Goal: Information Seeking & Learning: Learn about a topic

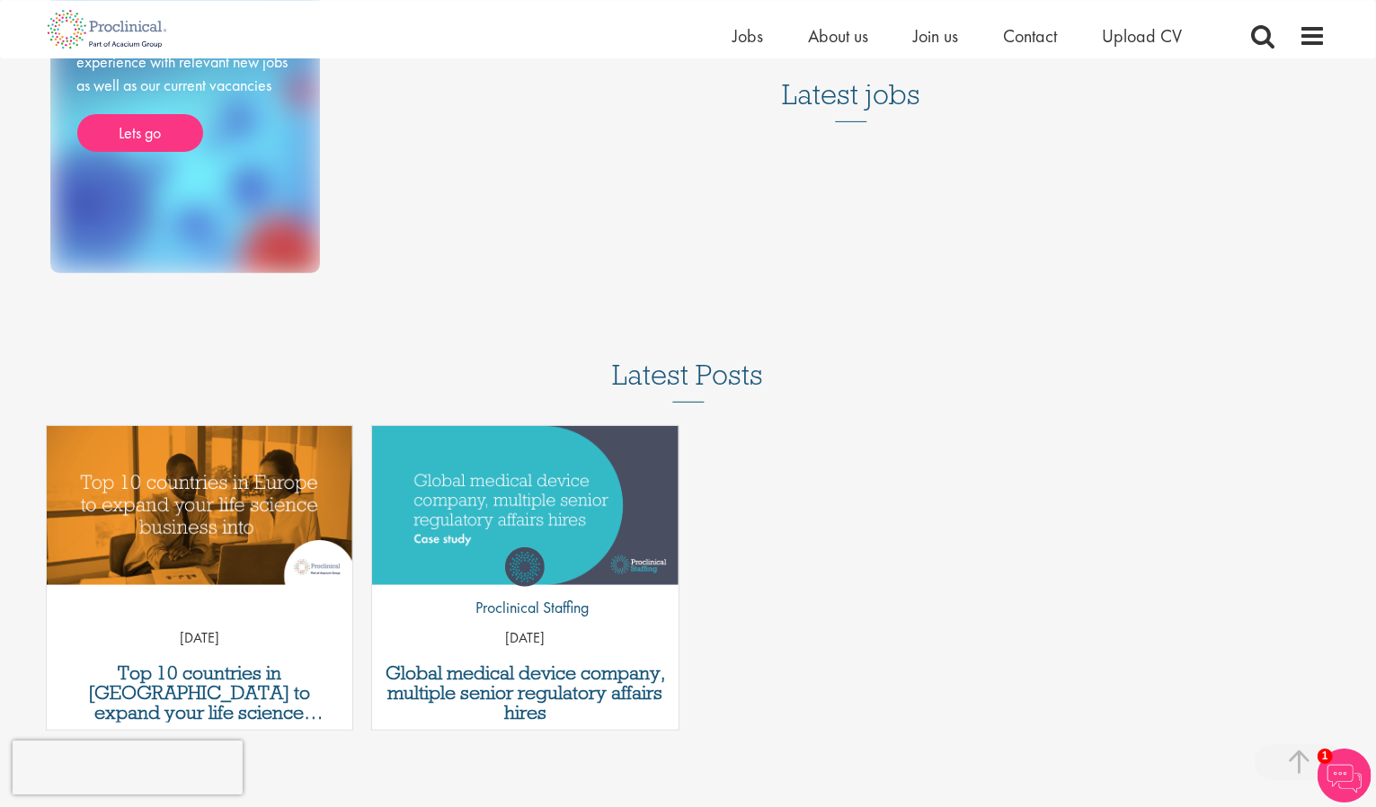
scroll to position [374, 0]
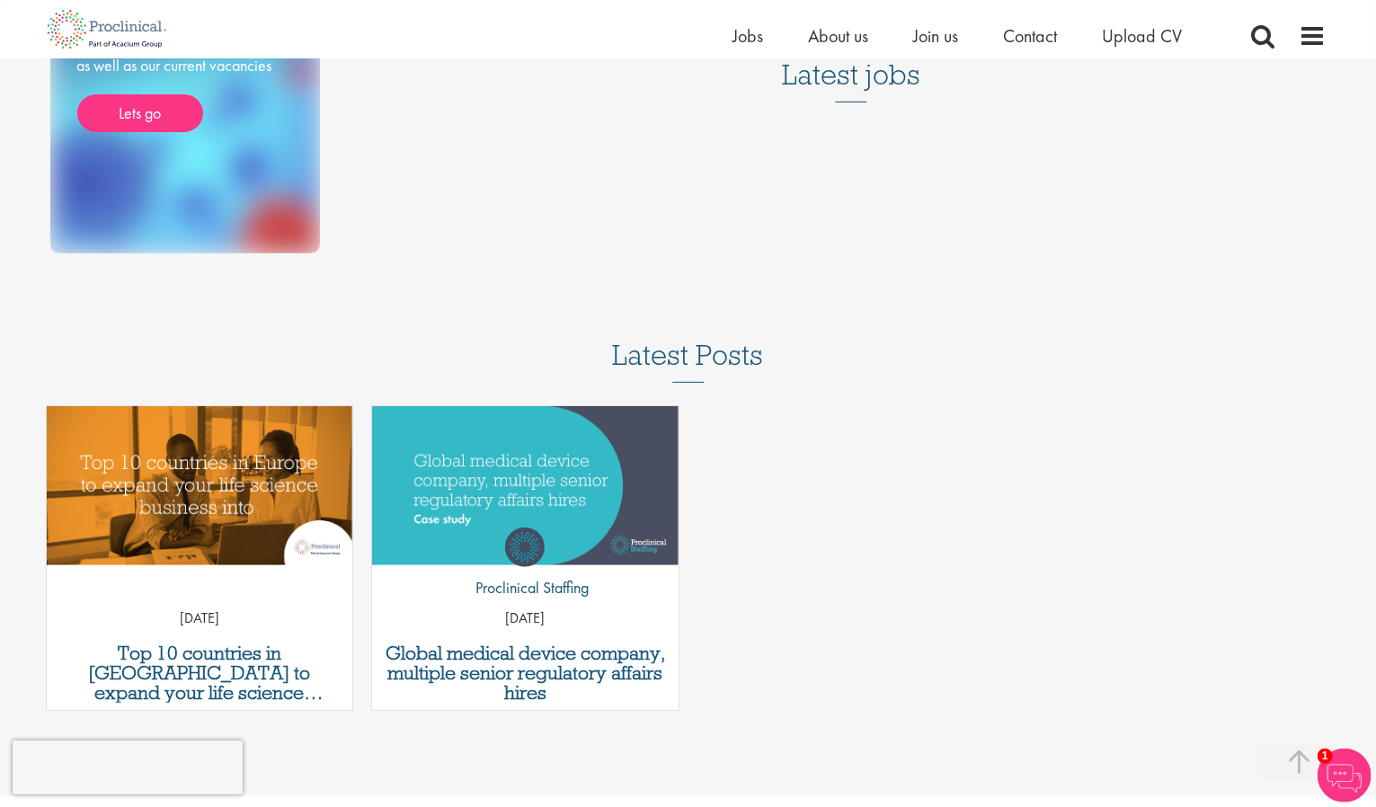
click at [856, 85] on h3 "Latest jobs" at bounding box center [851, 58] width 138 height 88
click at [847, 102] on div "Latest jobs" at bounding box center [851, 69] width 951 height 111
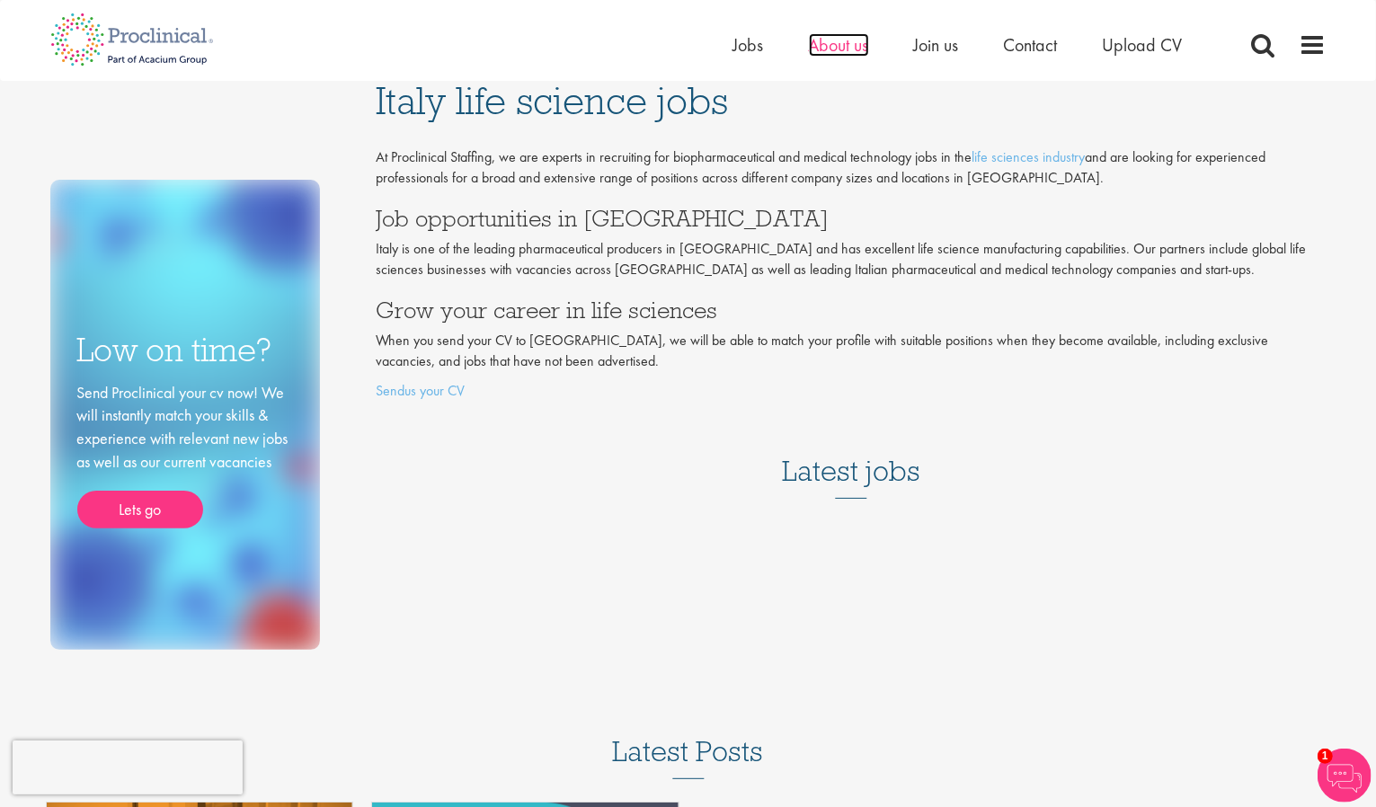
click at [840, 45] on span "About us" at bounding box center [839, 44] width 60 height 23
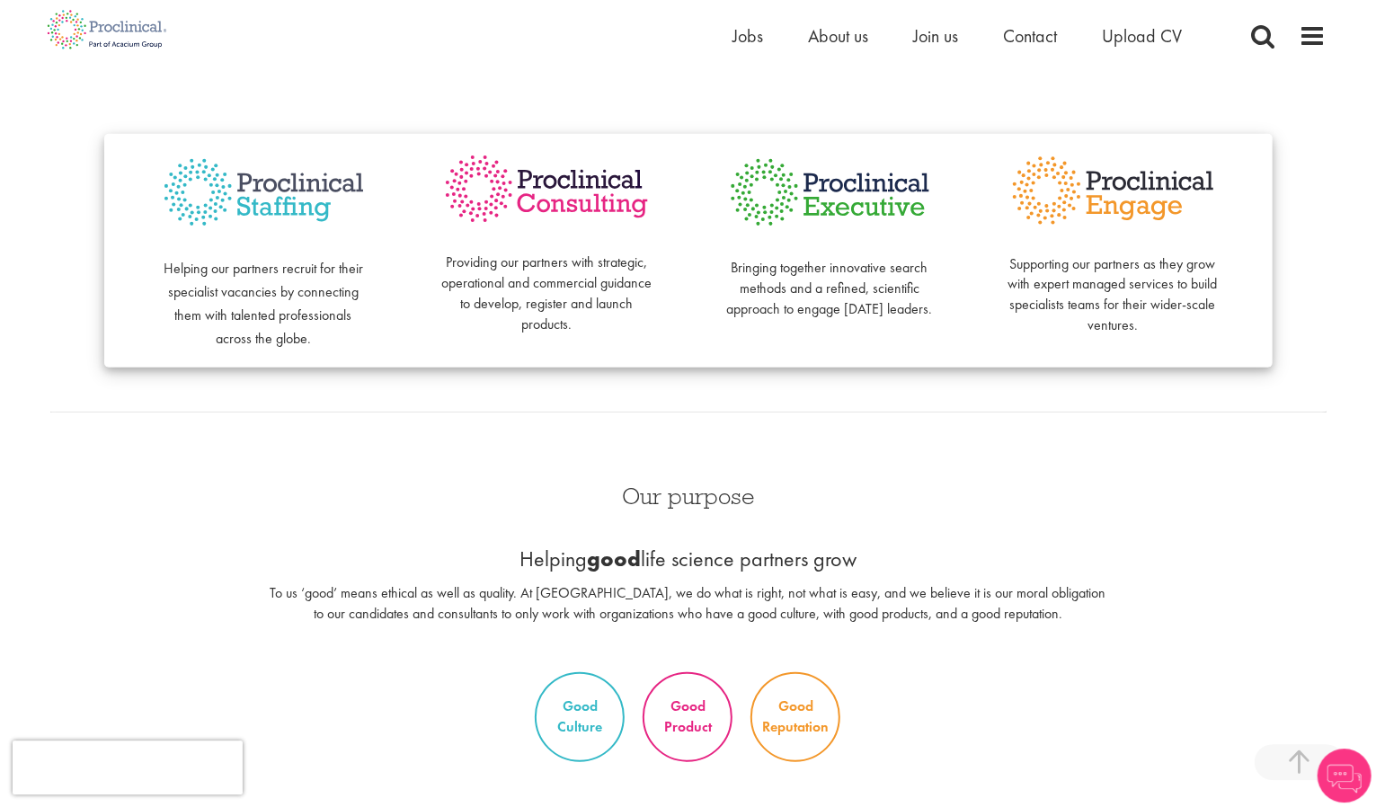
scroll to position [467, 0]
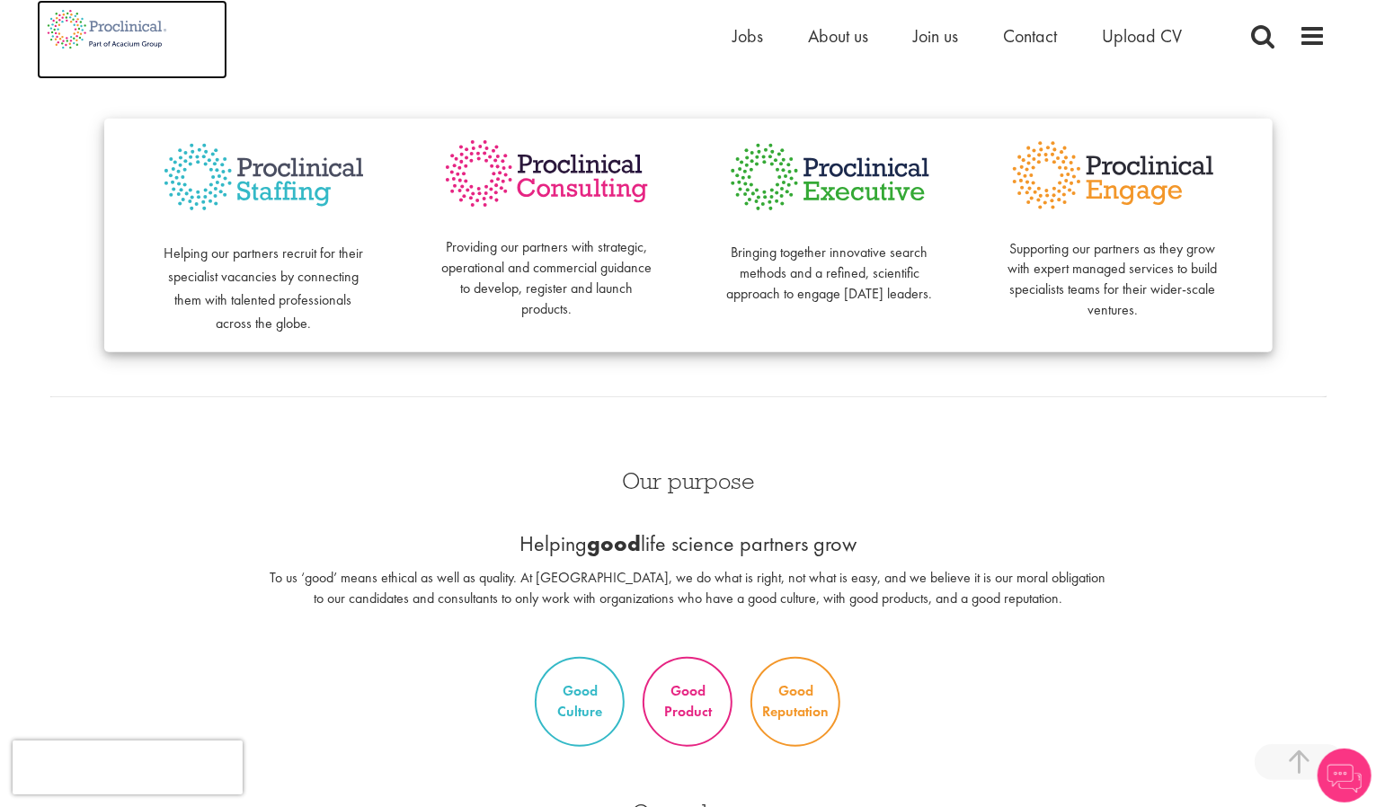
click at [75, 33] on img at bounding box center [107, 29] width 141 height 58
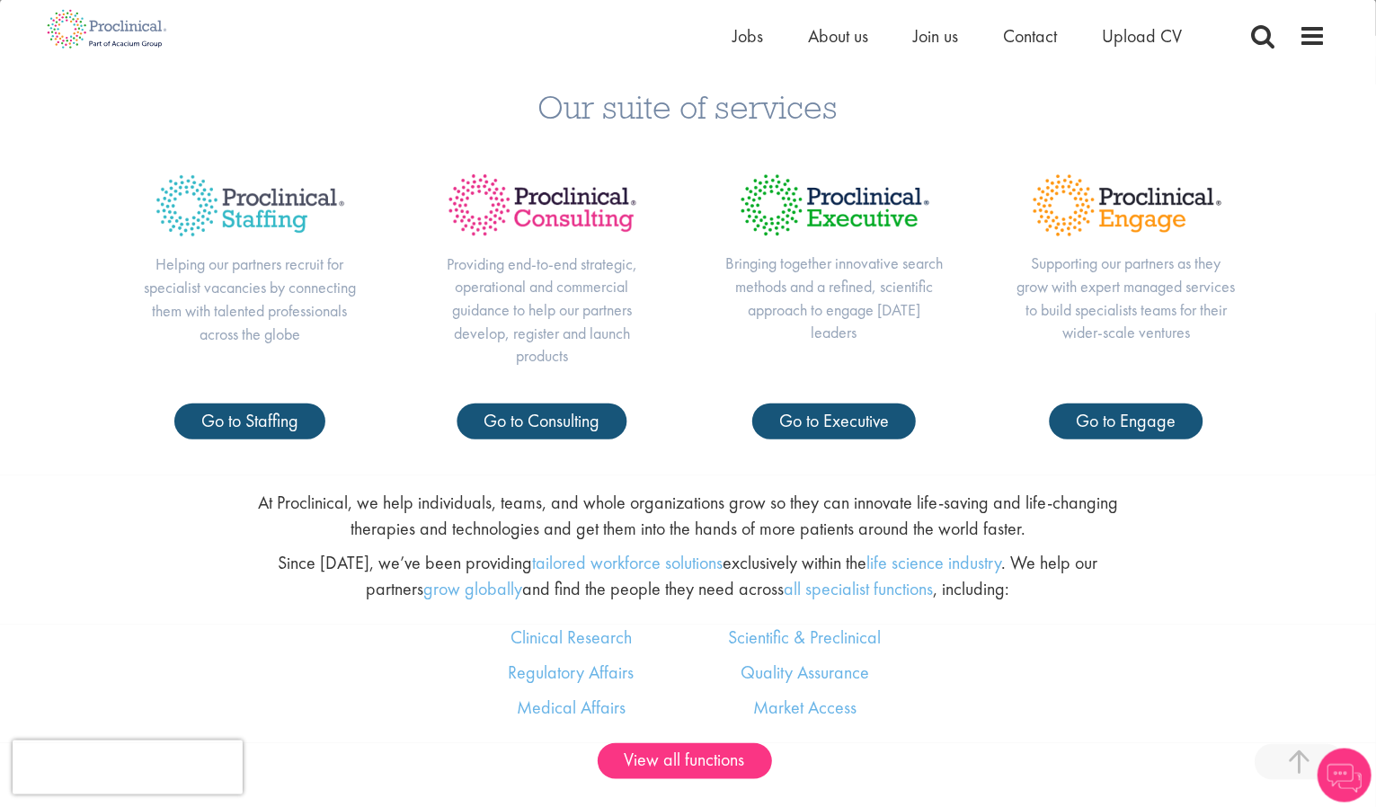
scroll to position [841, 0]
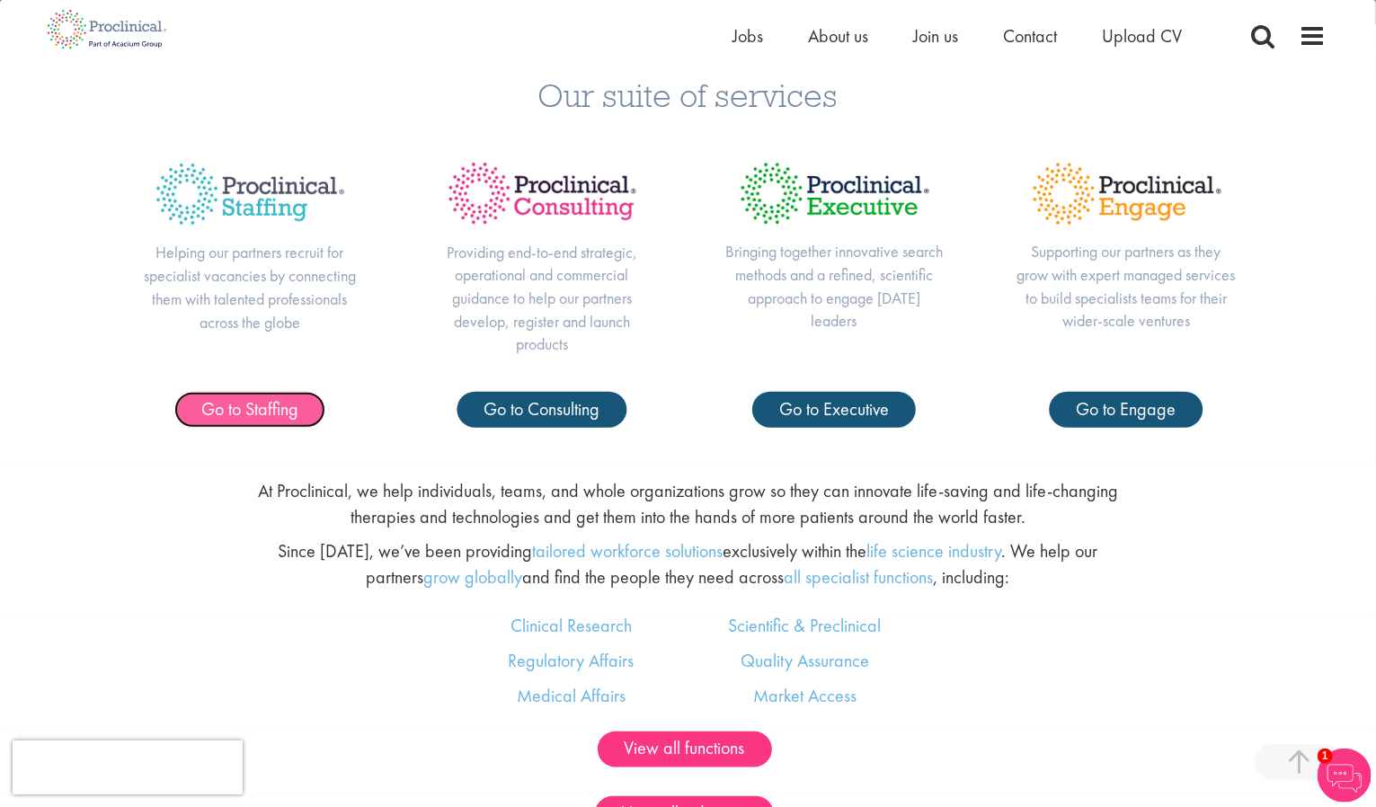
click at [262, 400] on span "Go to Staffing" at bounding box center [249, 408] width 97 height 23
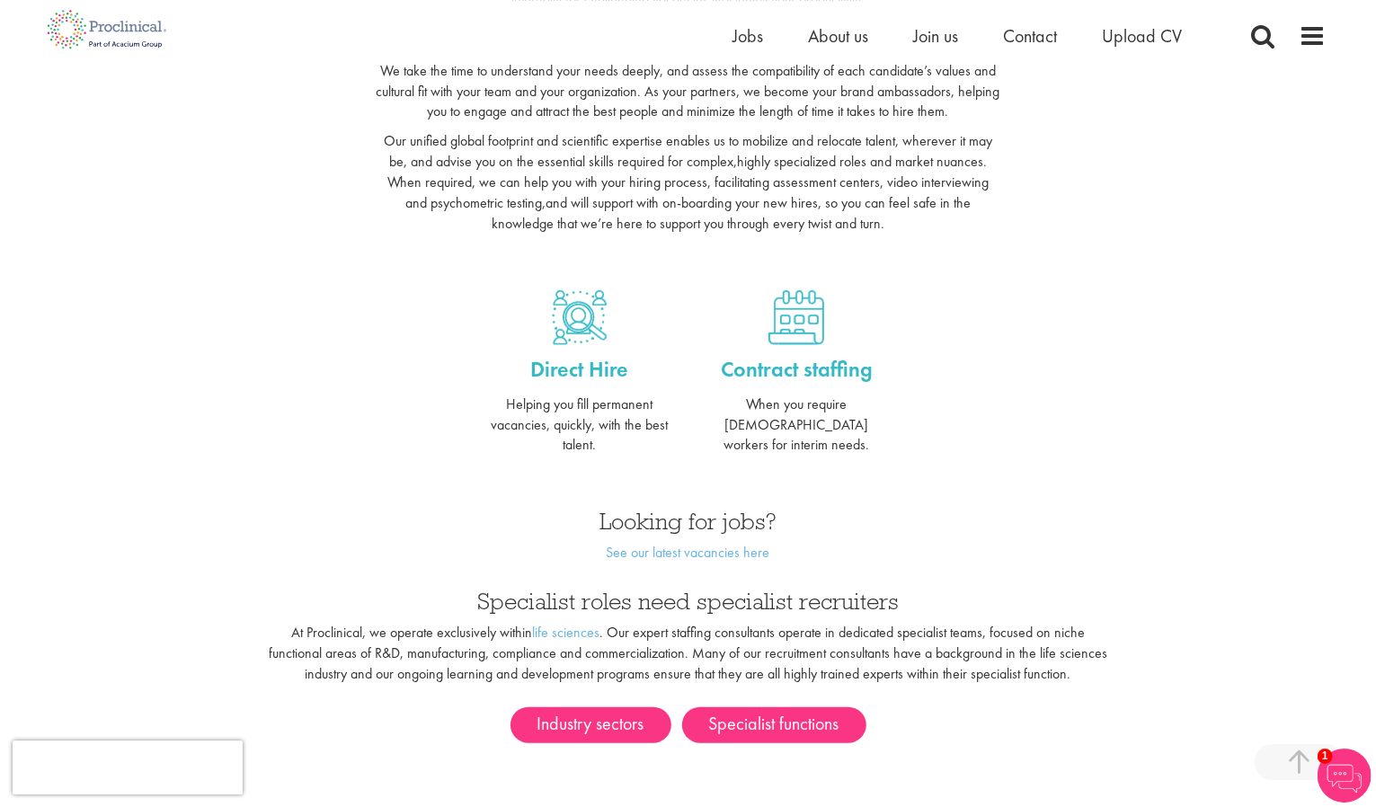
scroll to position [561, 0]
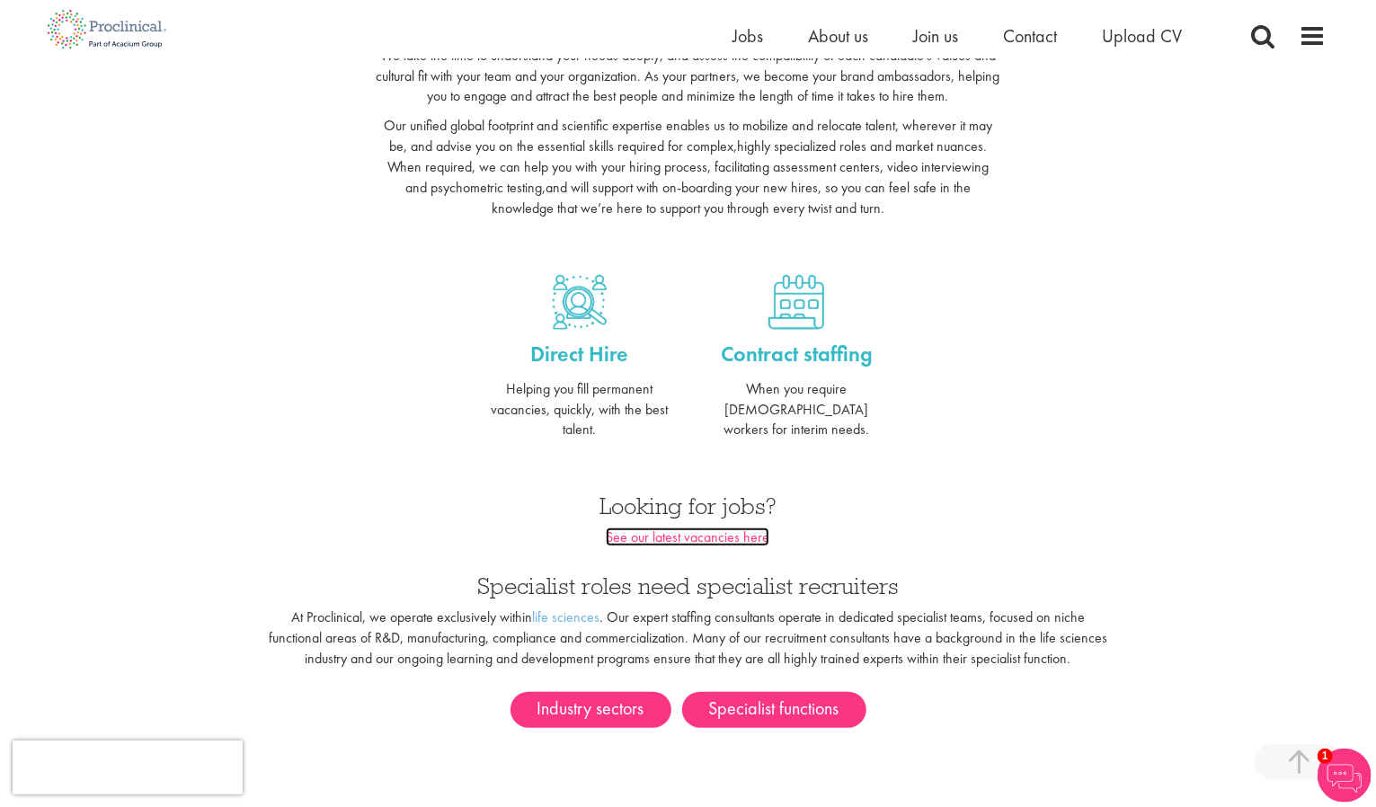
click at [610, 528] on link "See our latest vacancies here" at bounding box center [688, 537] width 164 height 19
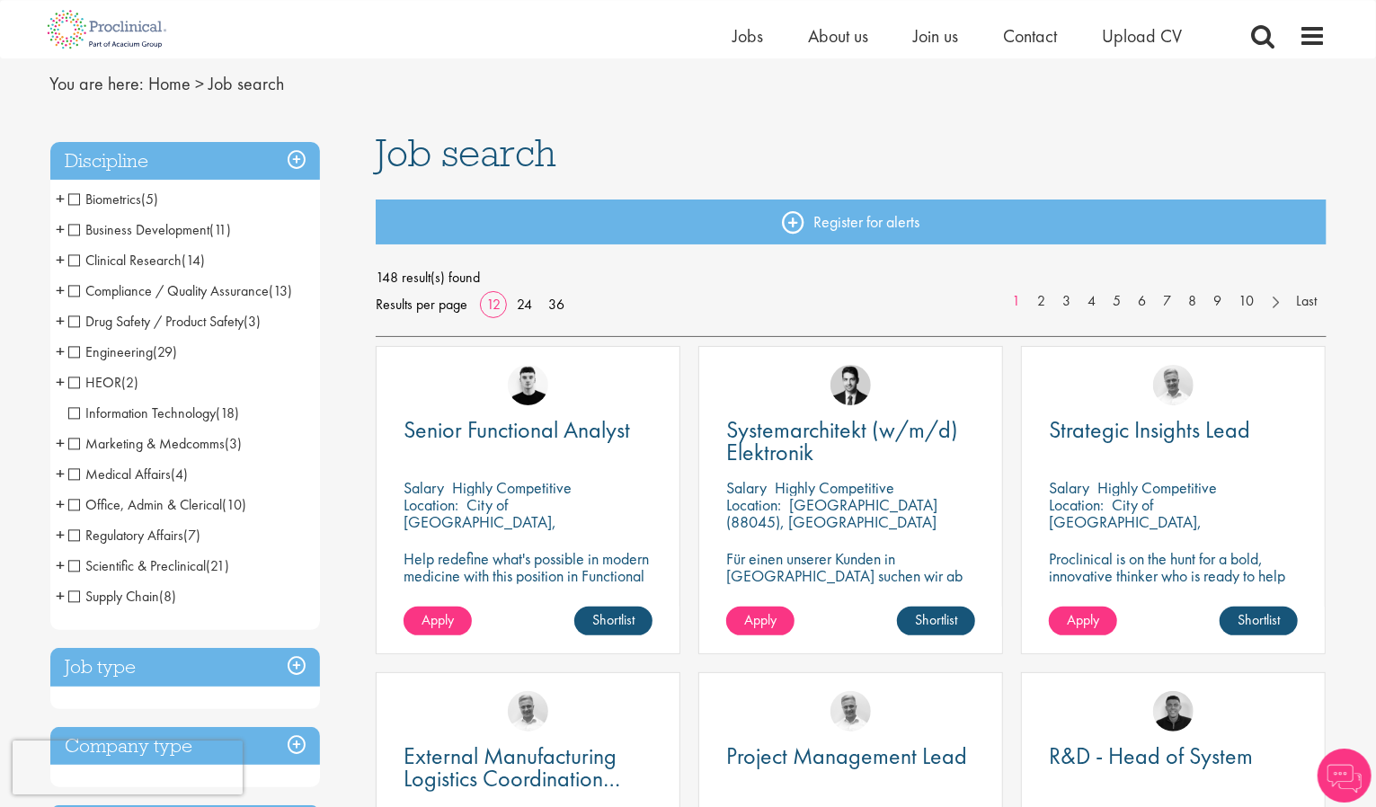
scroll to position [93, 0]
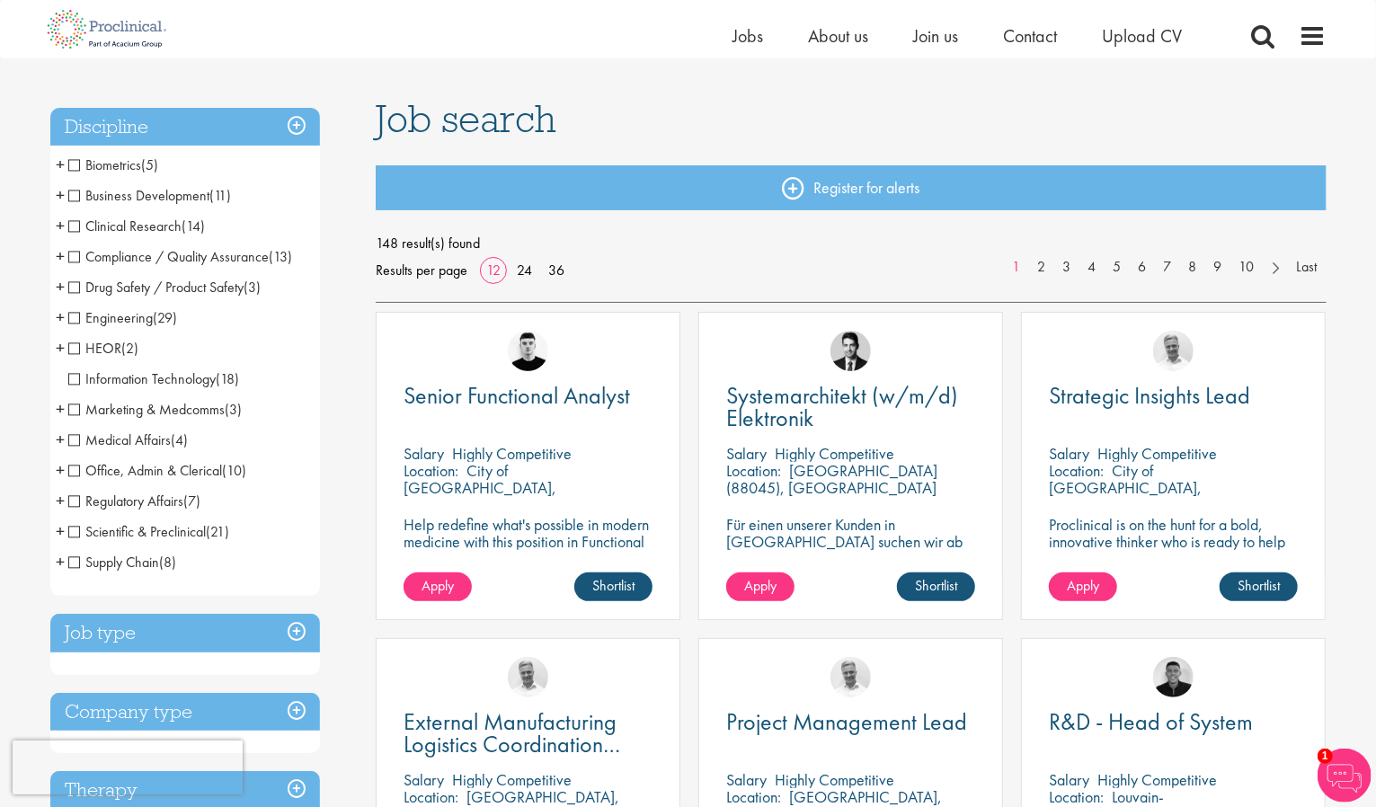
click at [132, 631] on h3 "Job type" at bounding box center [185, 633] width 270 height 39
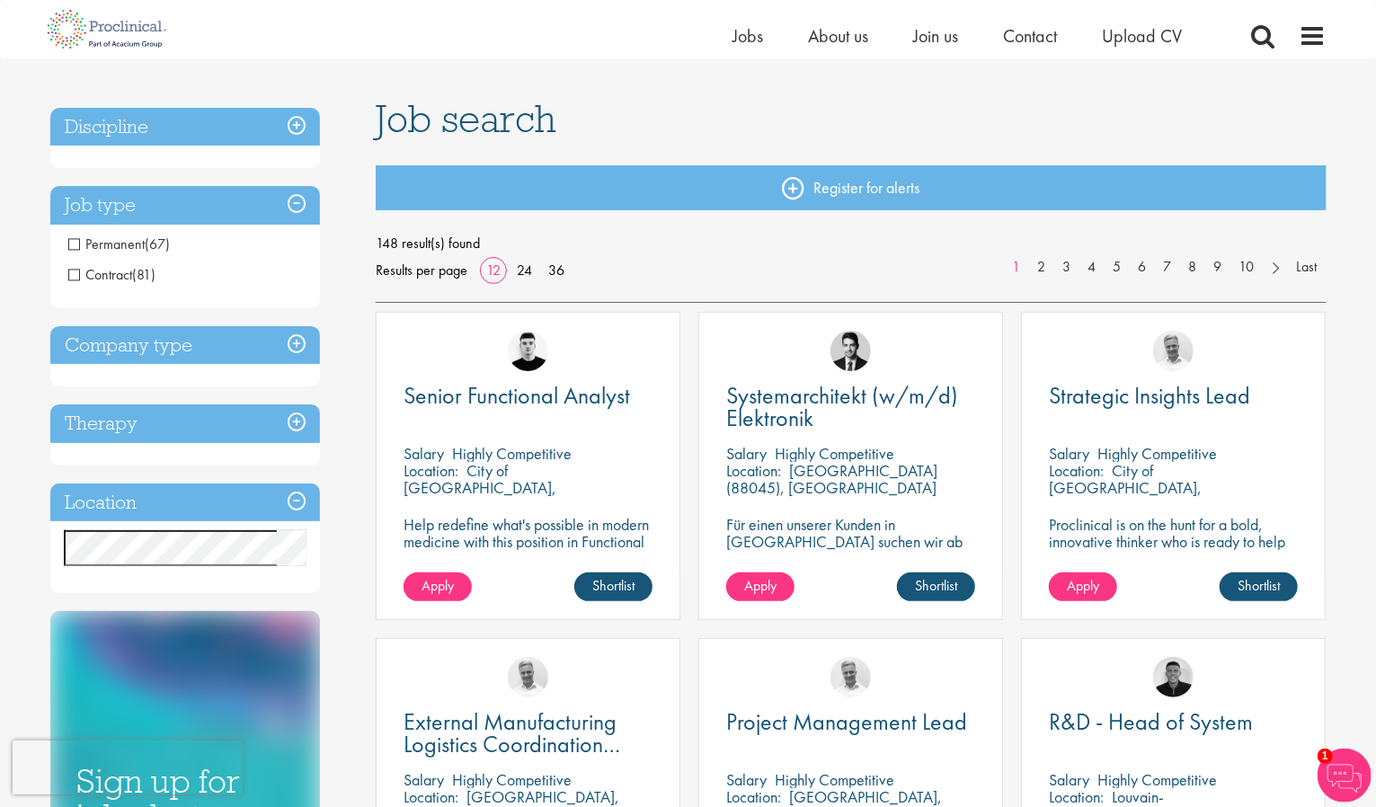
click at [217, 341] on h3 "Company type" at bounding box center [185, 345] width 270 height 39
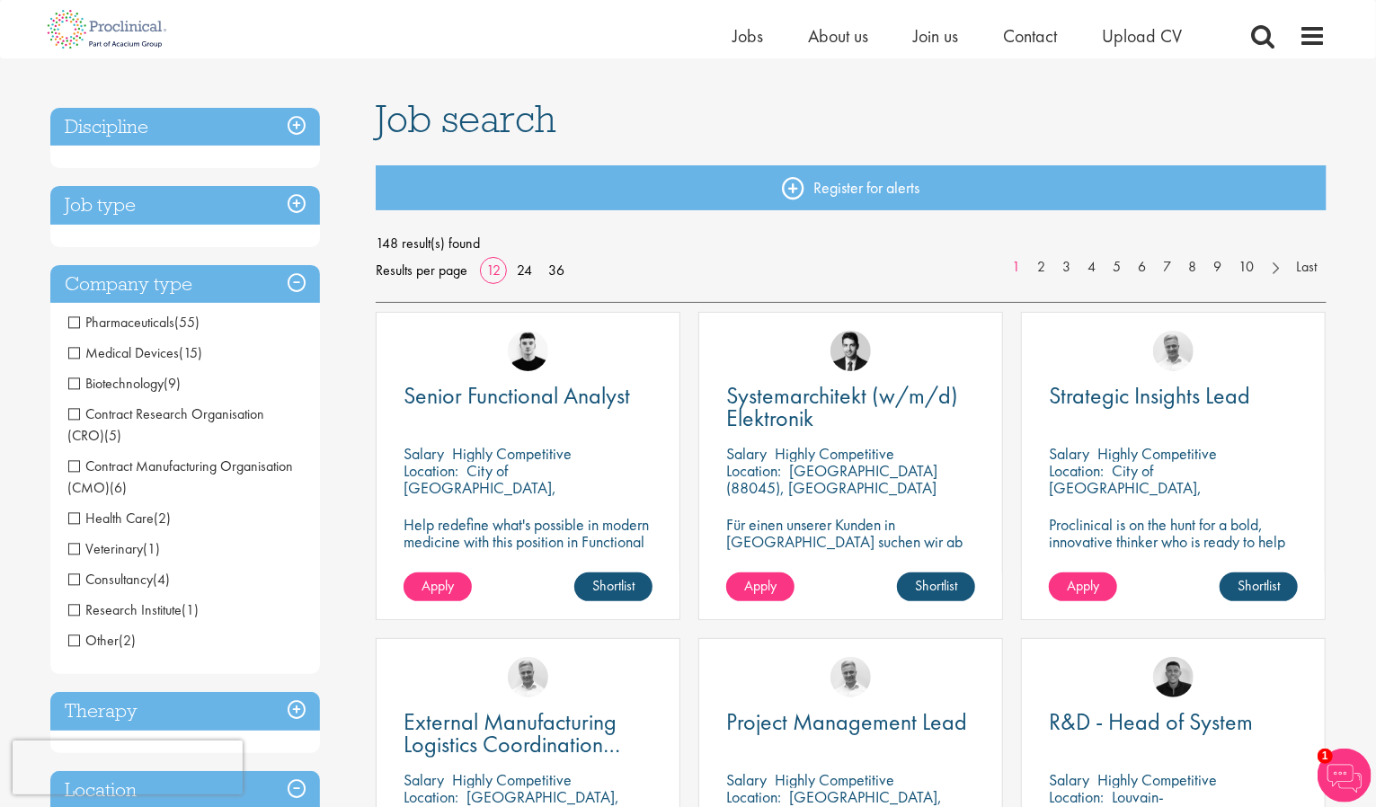
click at [78, 328] on span "Pharmaceuticals" at bounding box center [121, 322] width 107 height 19
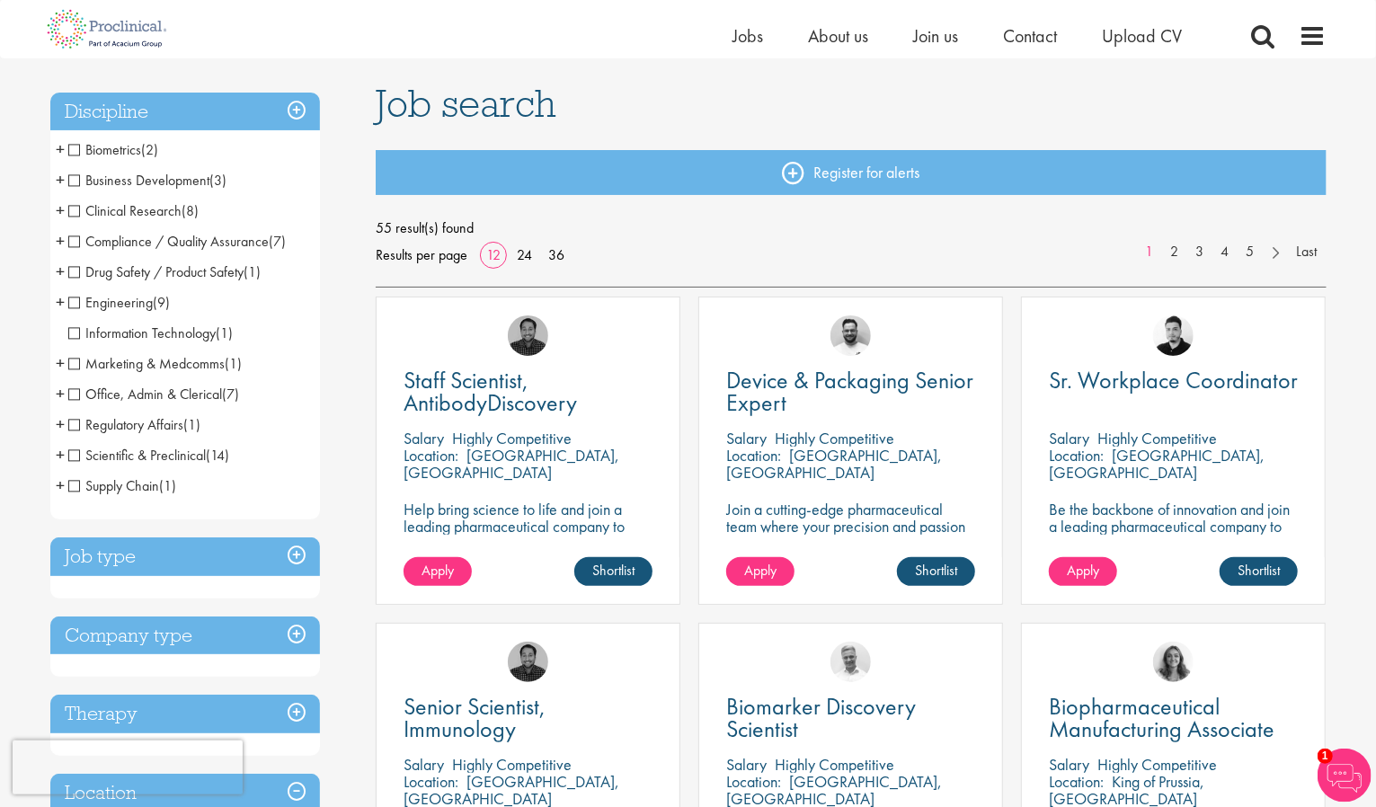
scroll to position [187, 0]
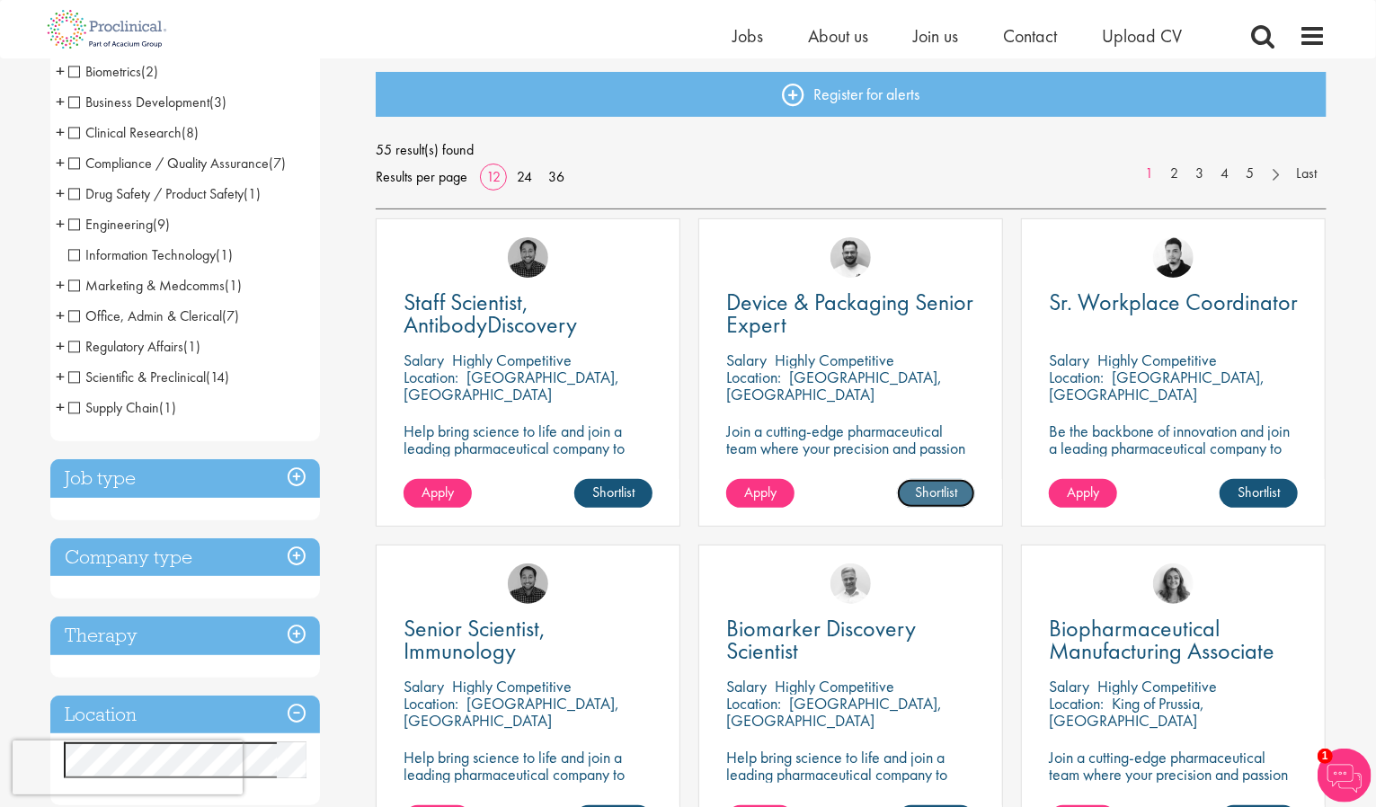
click at [919, 506] on link "Shortlist" at bounding box center [936, 493] width 78 height 29
click at [902, 504] on link "Shortlisted" at bounding box center [928, 493] width 93 height 29
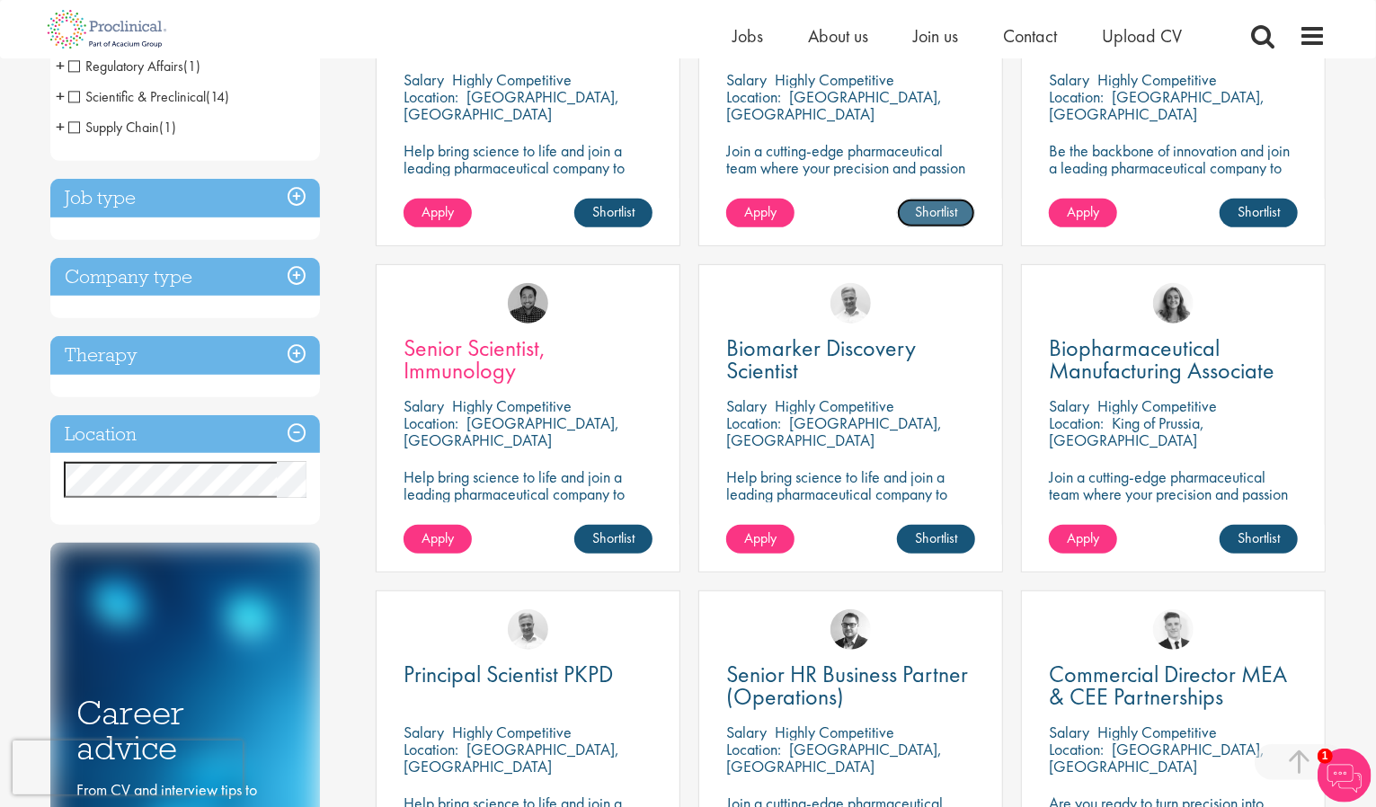
scroll to position [561, 0]
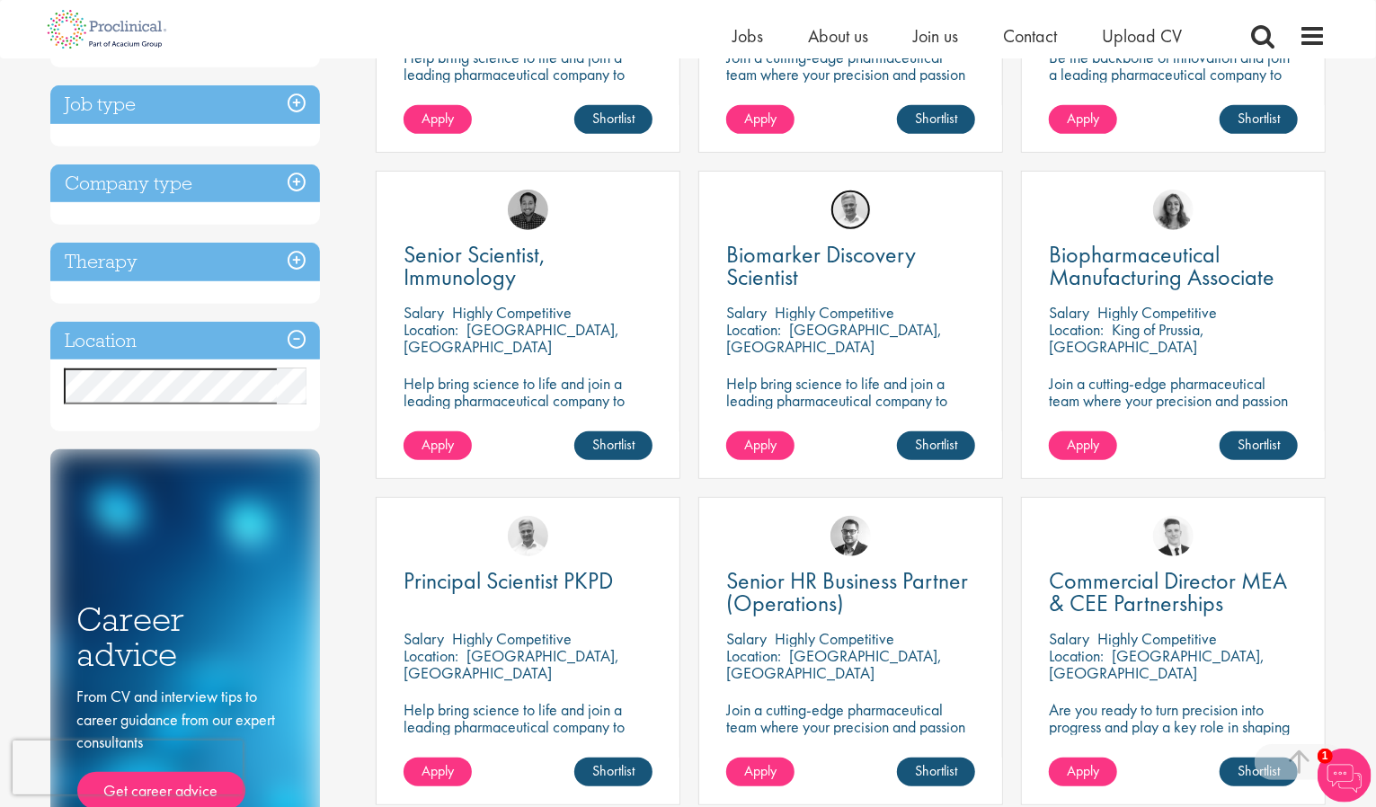
click at [855, 222] on img at bounding box center [850, 210] width 40 height 40
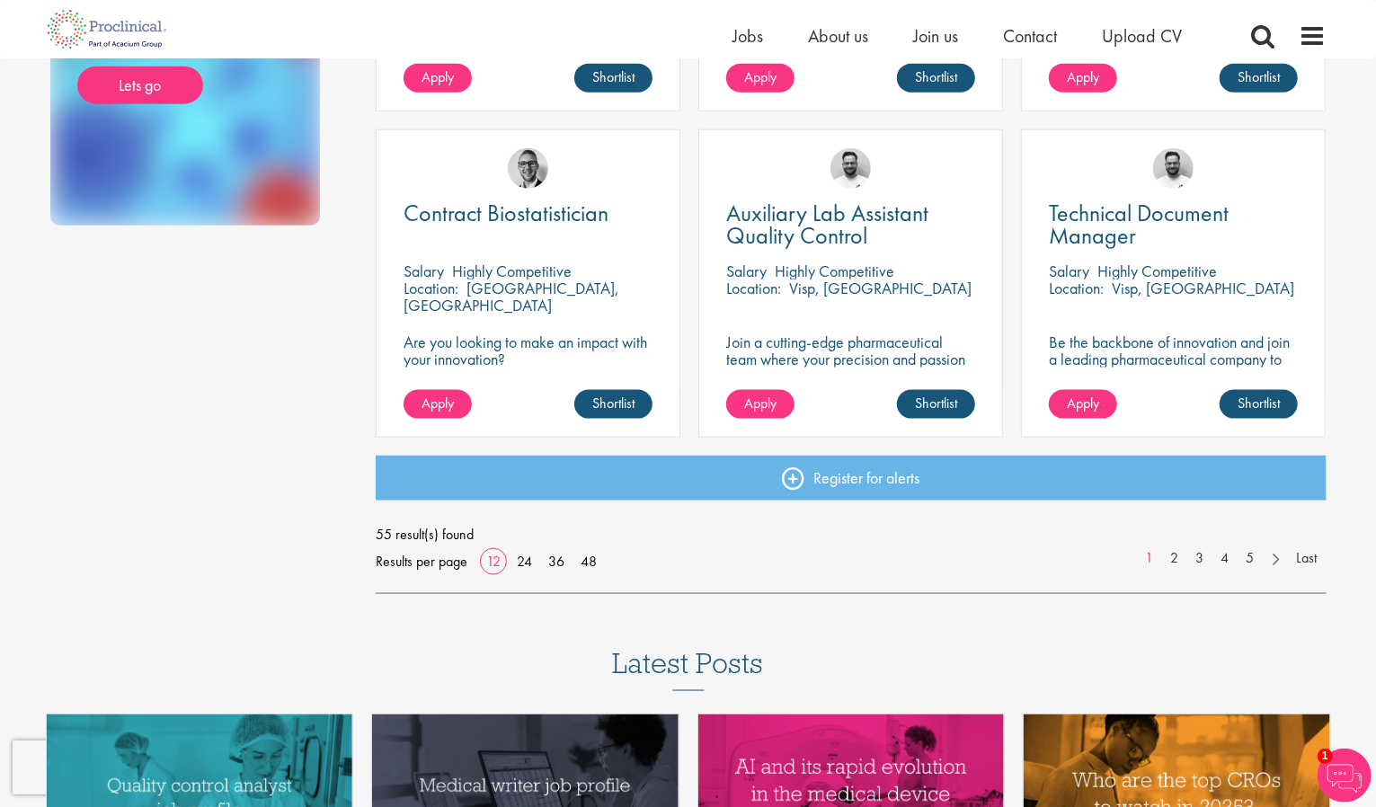
scroll to position [1308, 0]
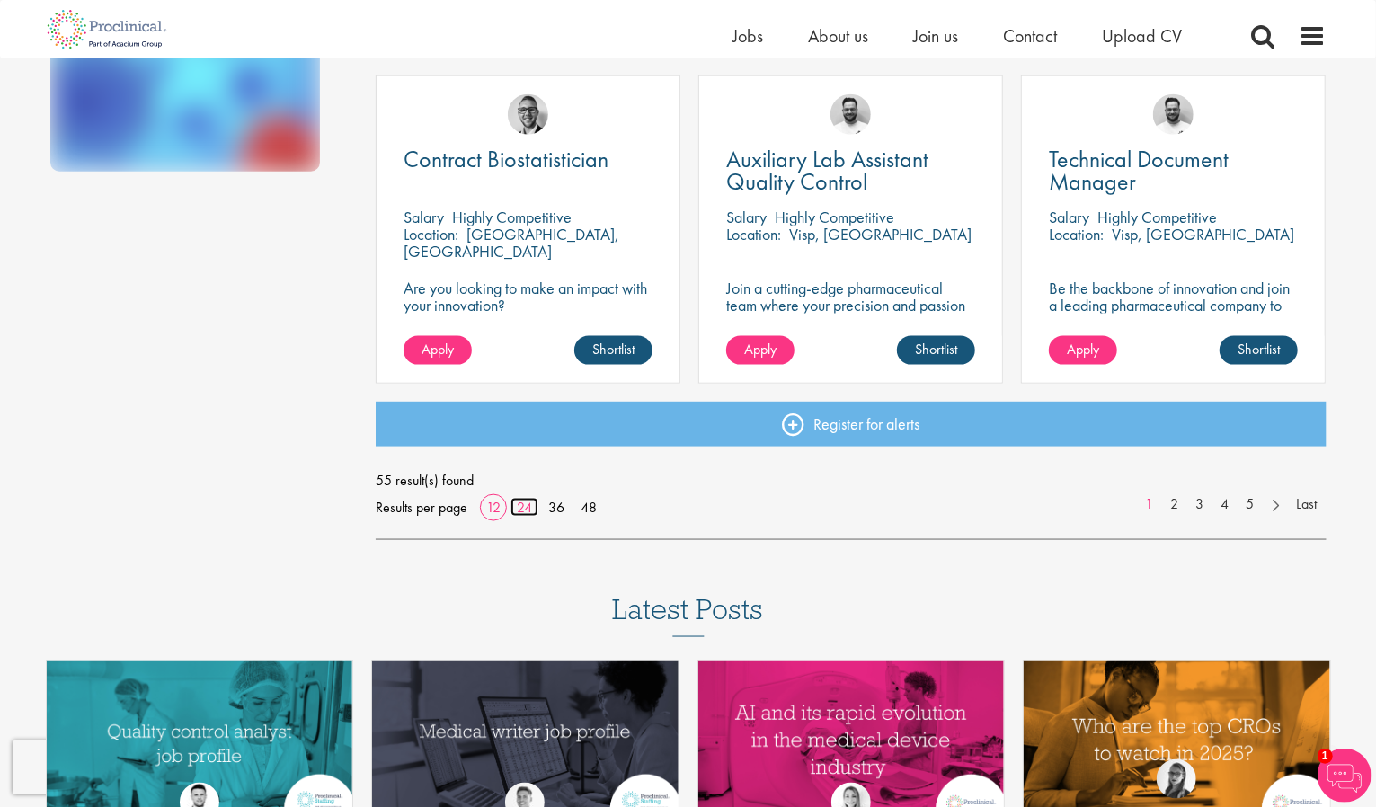
click at [522, 510] on link "24" at bounding box center [524, 507] width 28 height 19
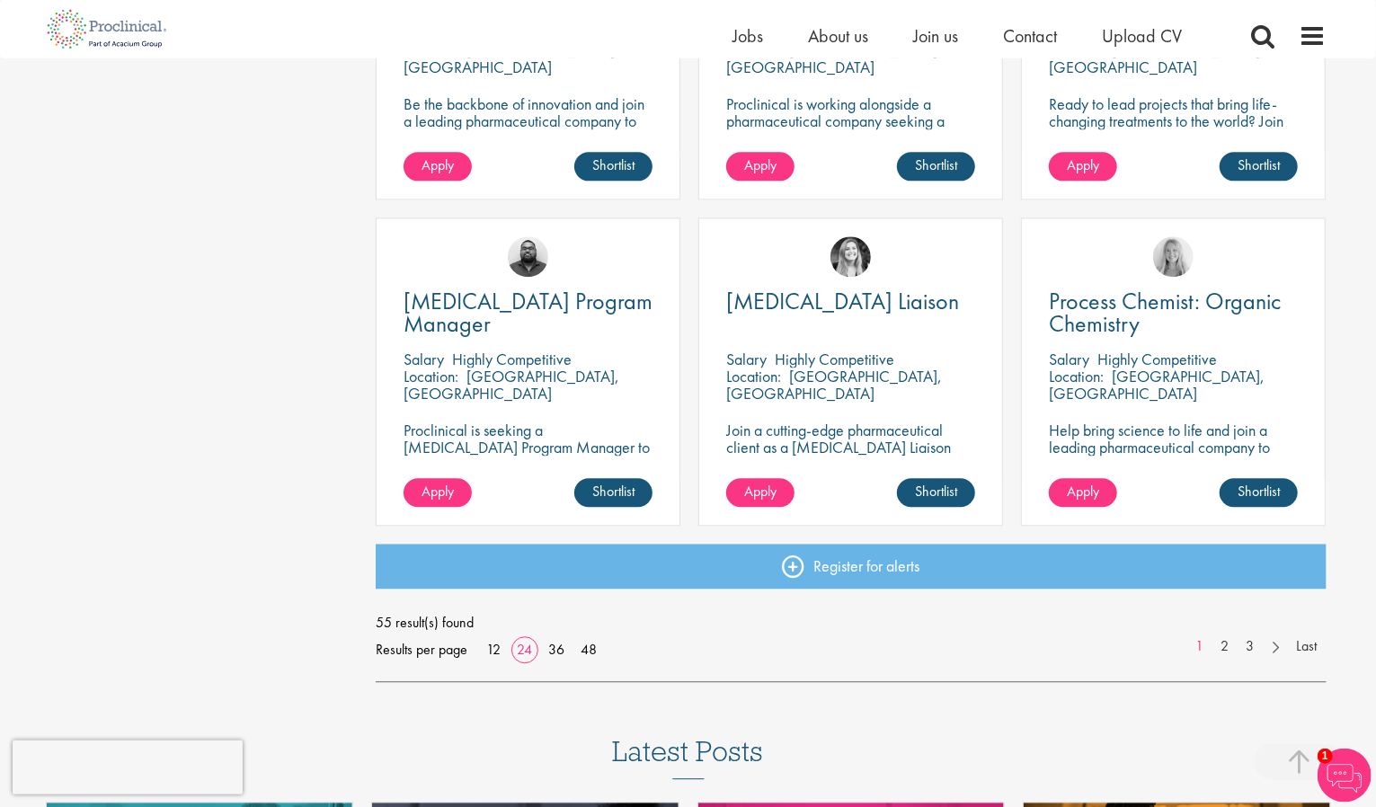
scroll to position [2523, 0]
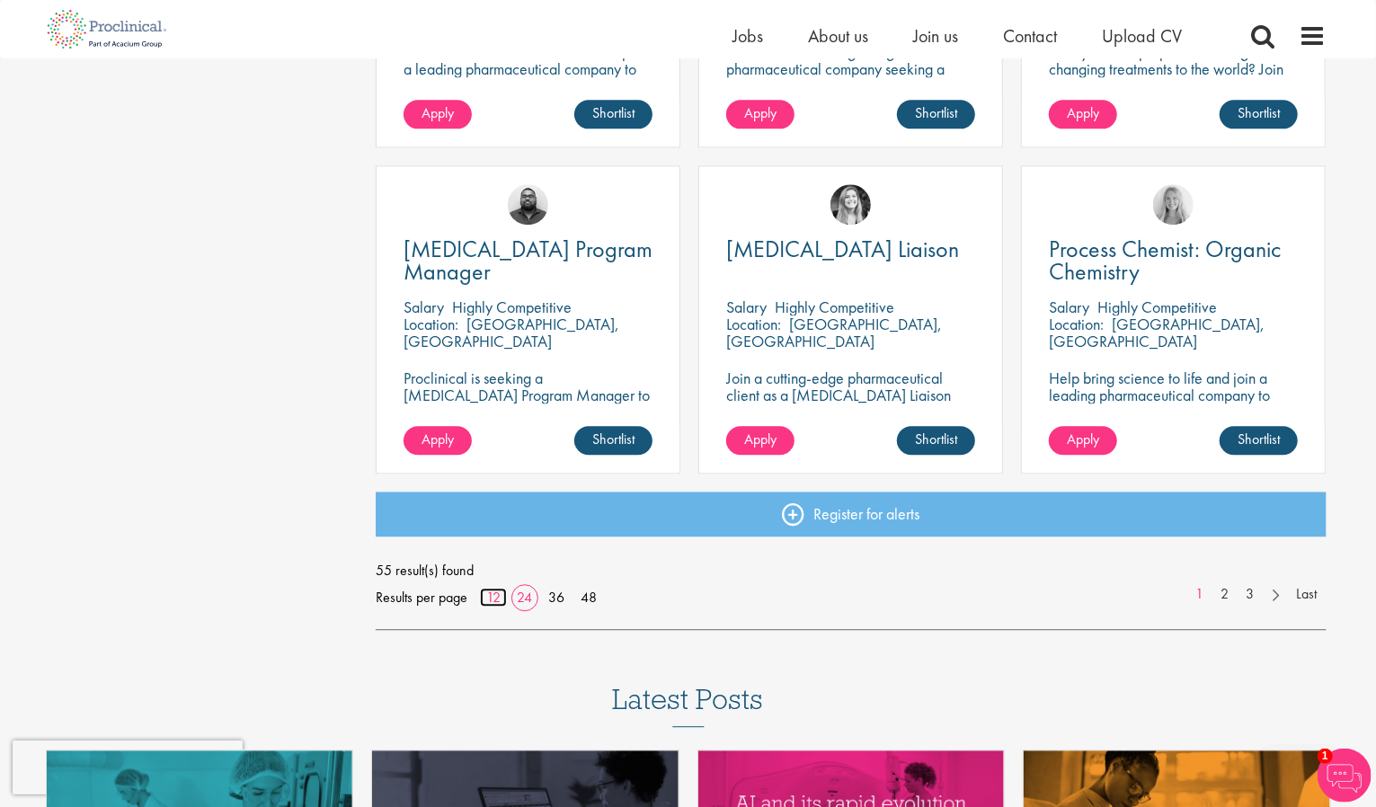
click at [490, 596] on link "12" at bounding box center [493, 597] width 27 height 19
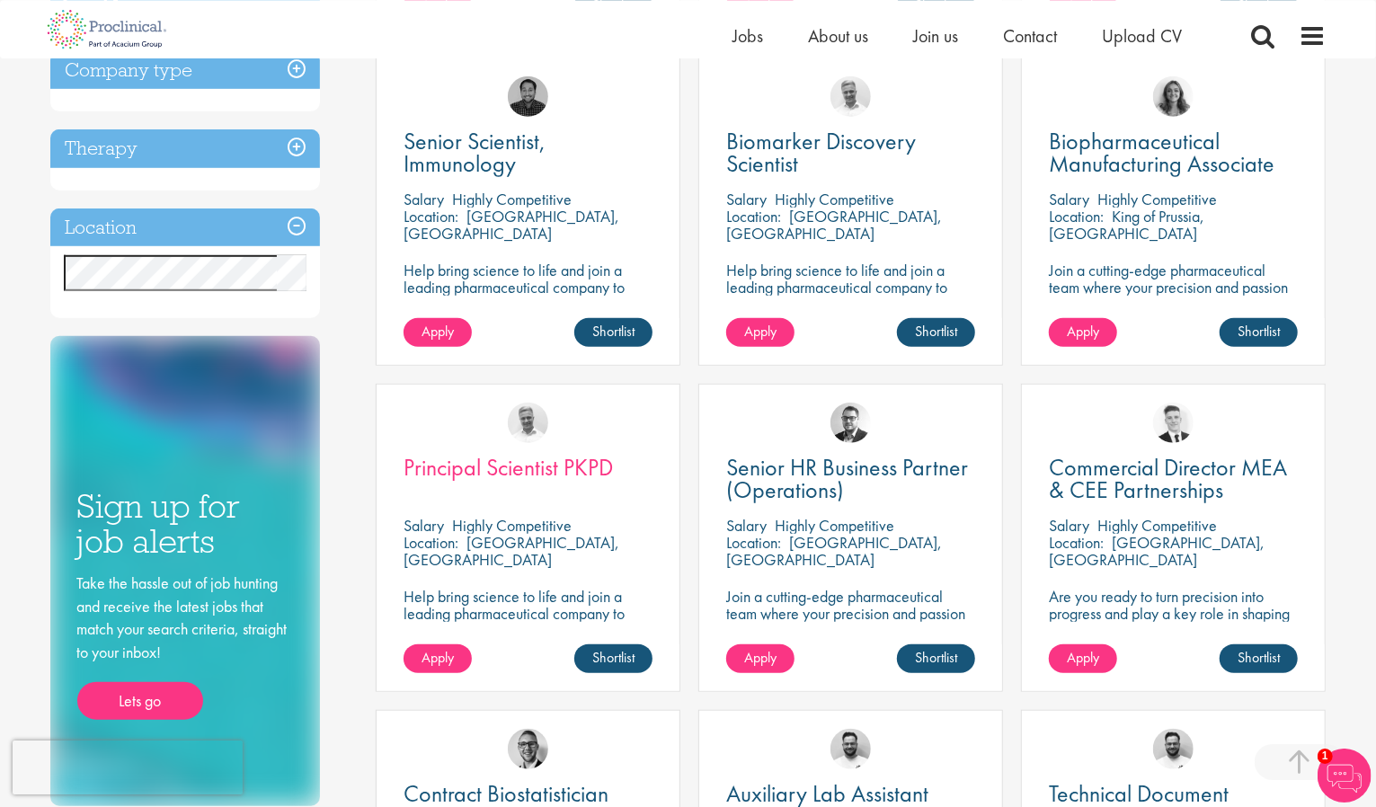
scroll to position [748, 0]
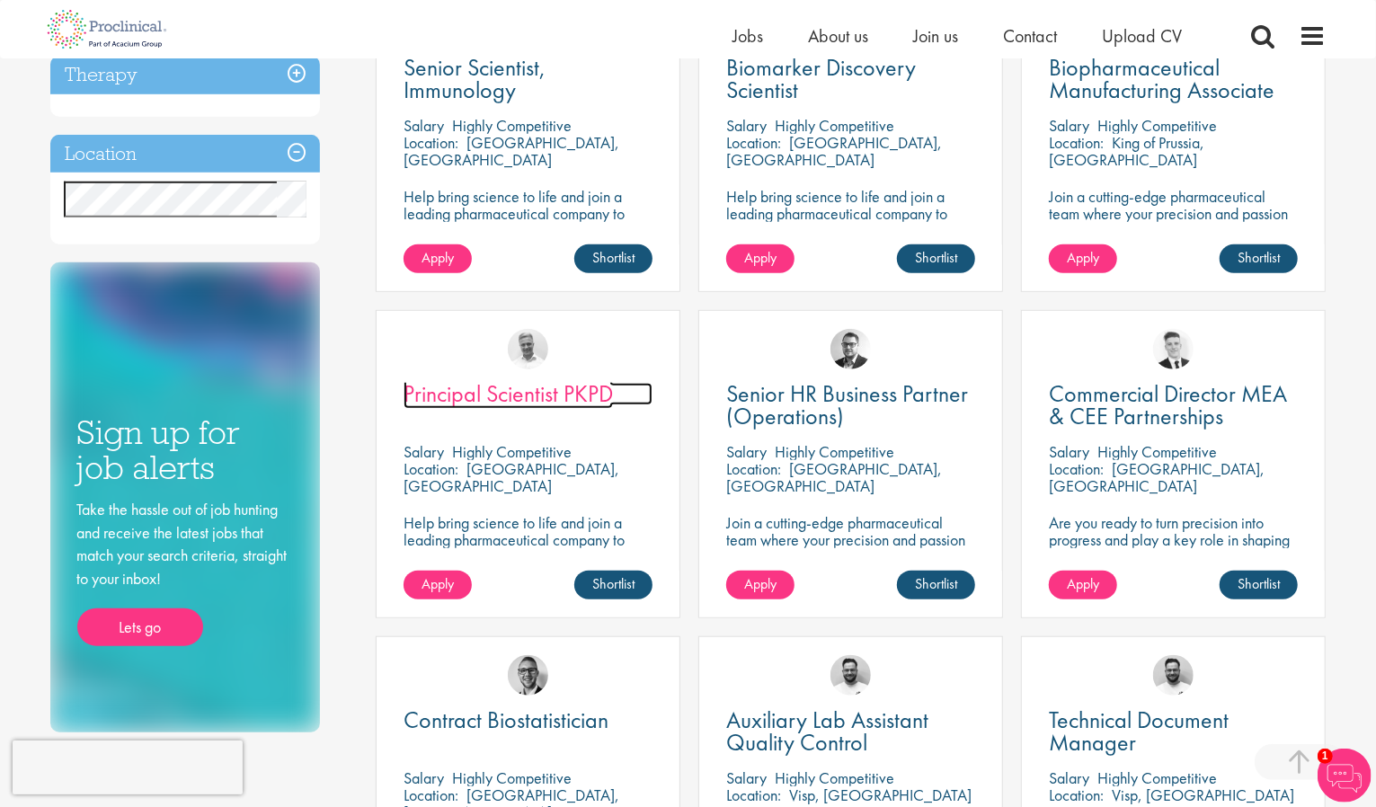
click at [434, 389] on span "Principal Scientist PKPD" at bounding box center [508, 393] width 209 height 31
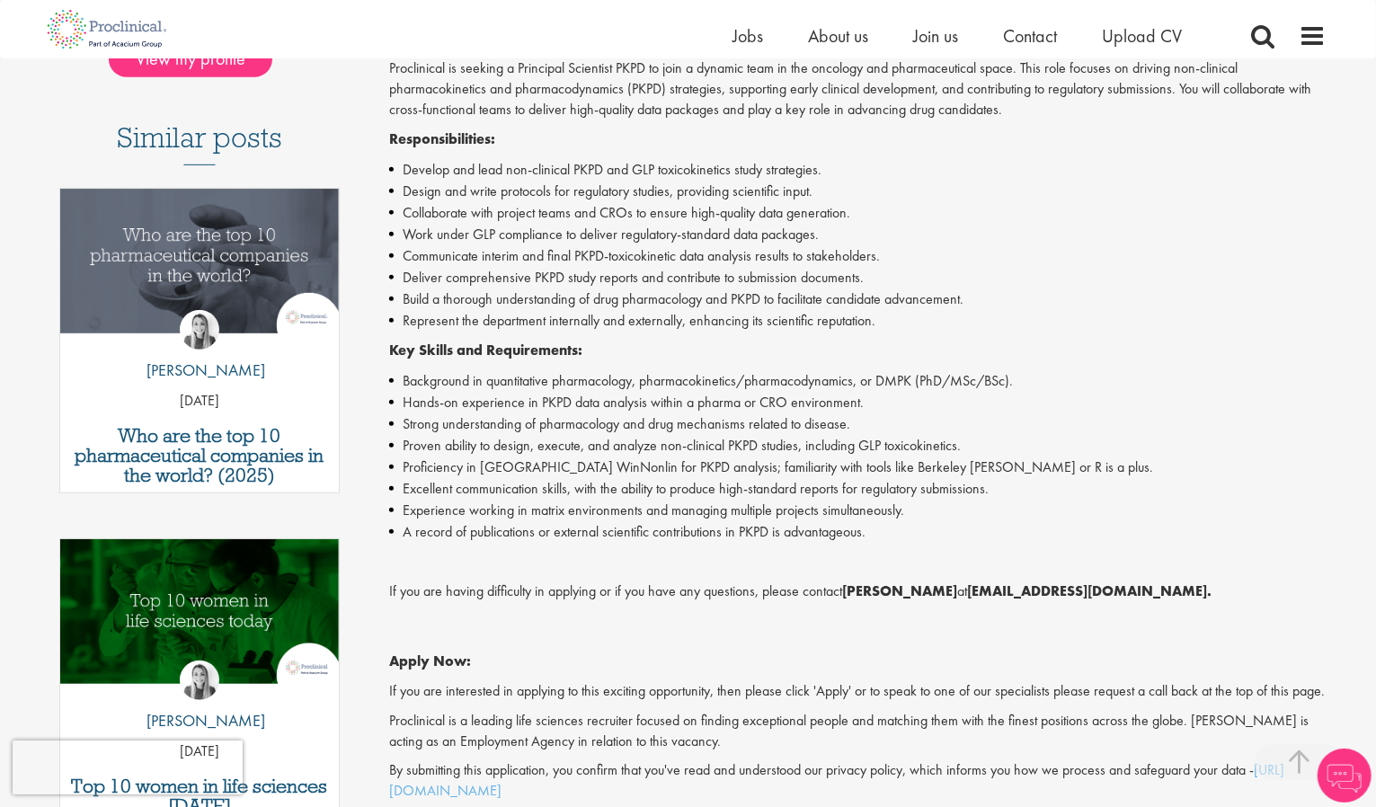
scroll to position [467, 0]
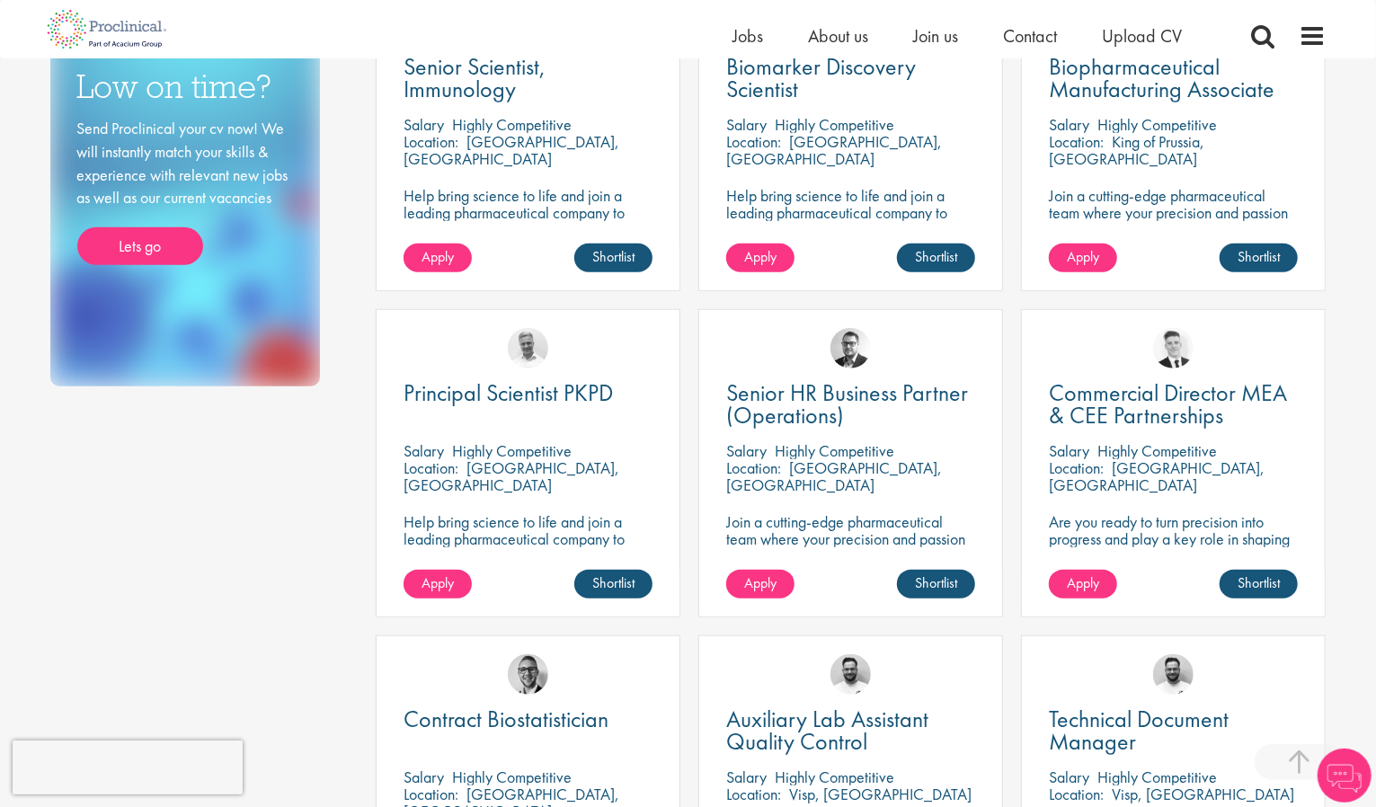
scroll to position [749, 0]
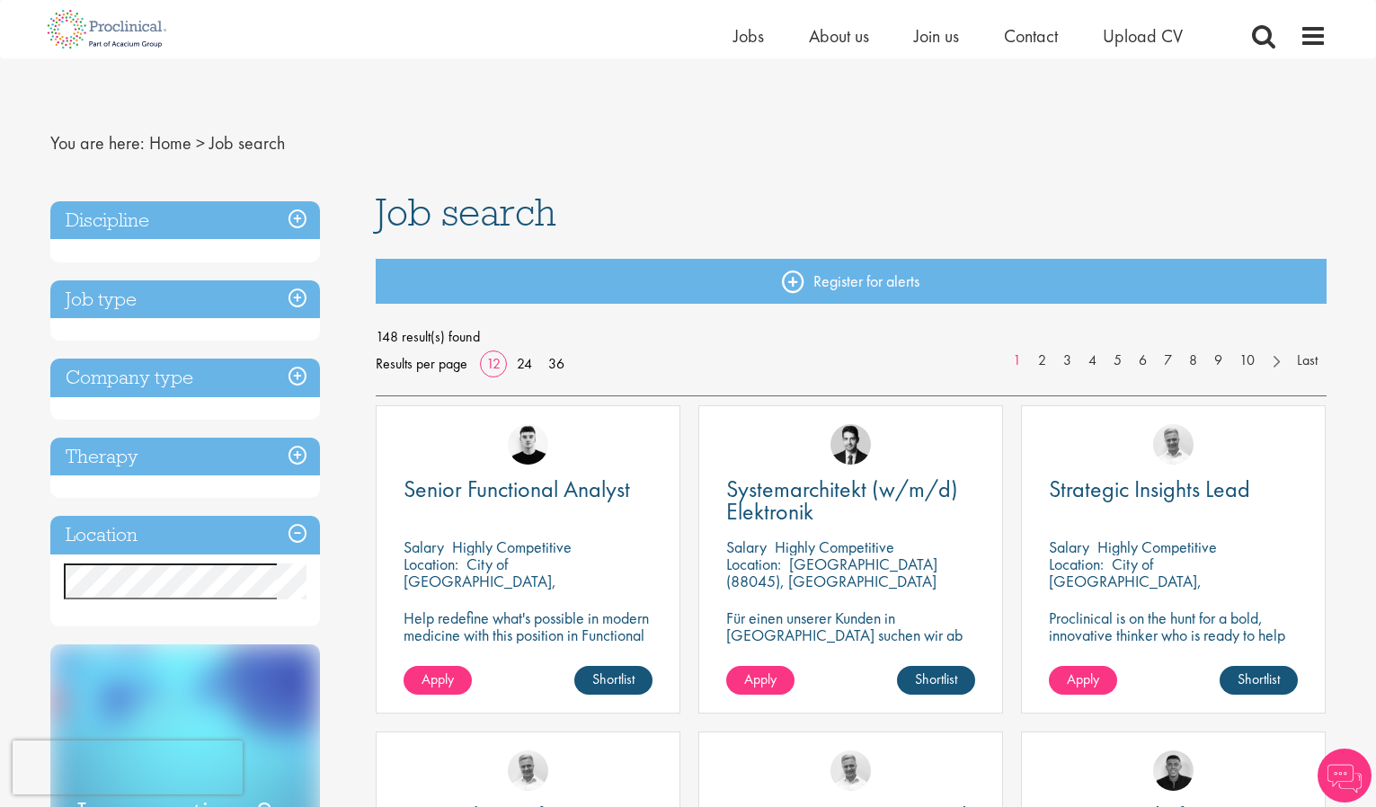
scroll to position [93, 0]
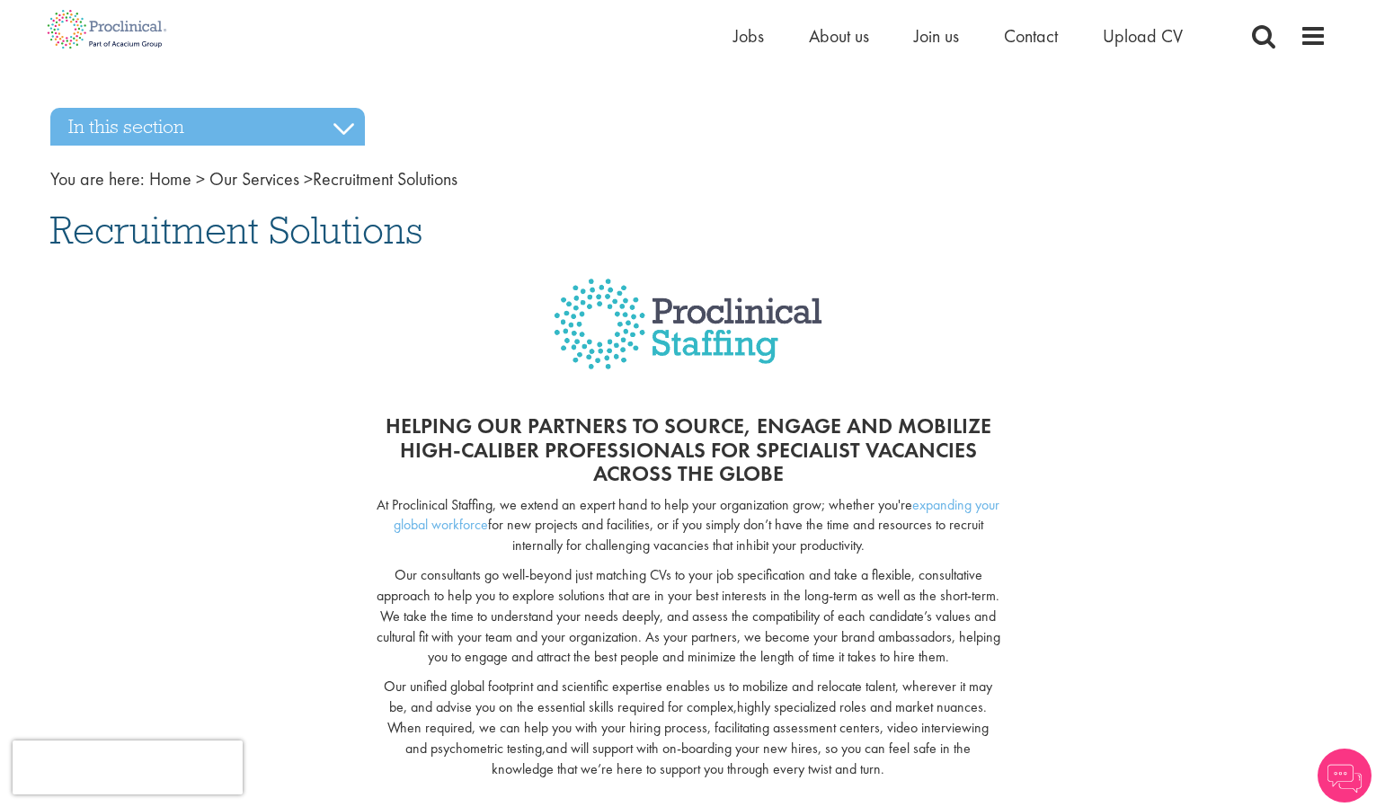
scroll to position [561, 0]
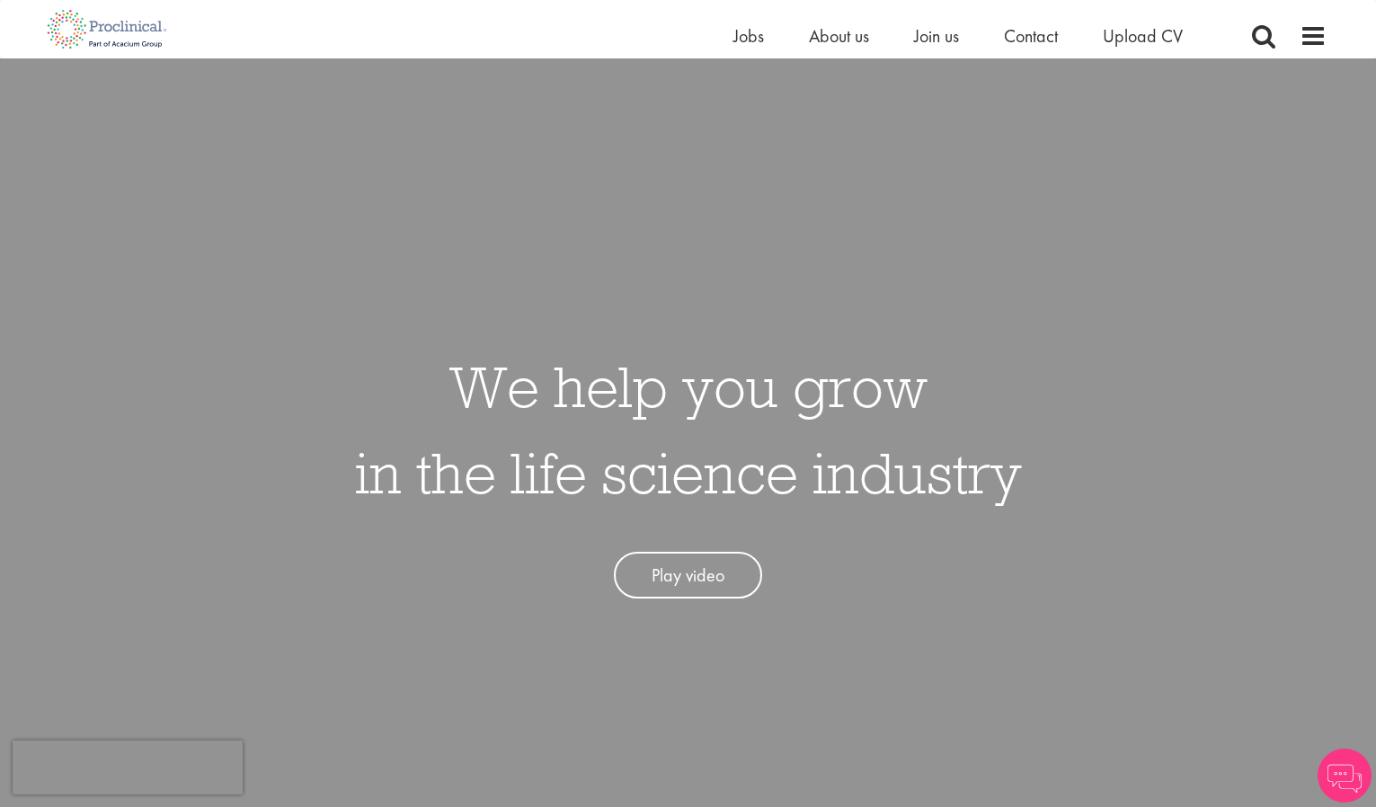
scroll to position [841, 0]
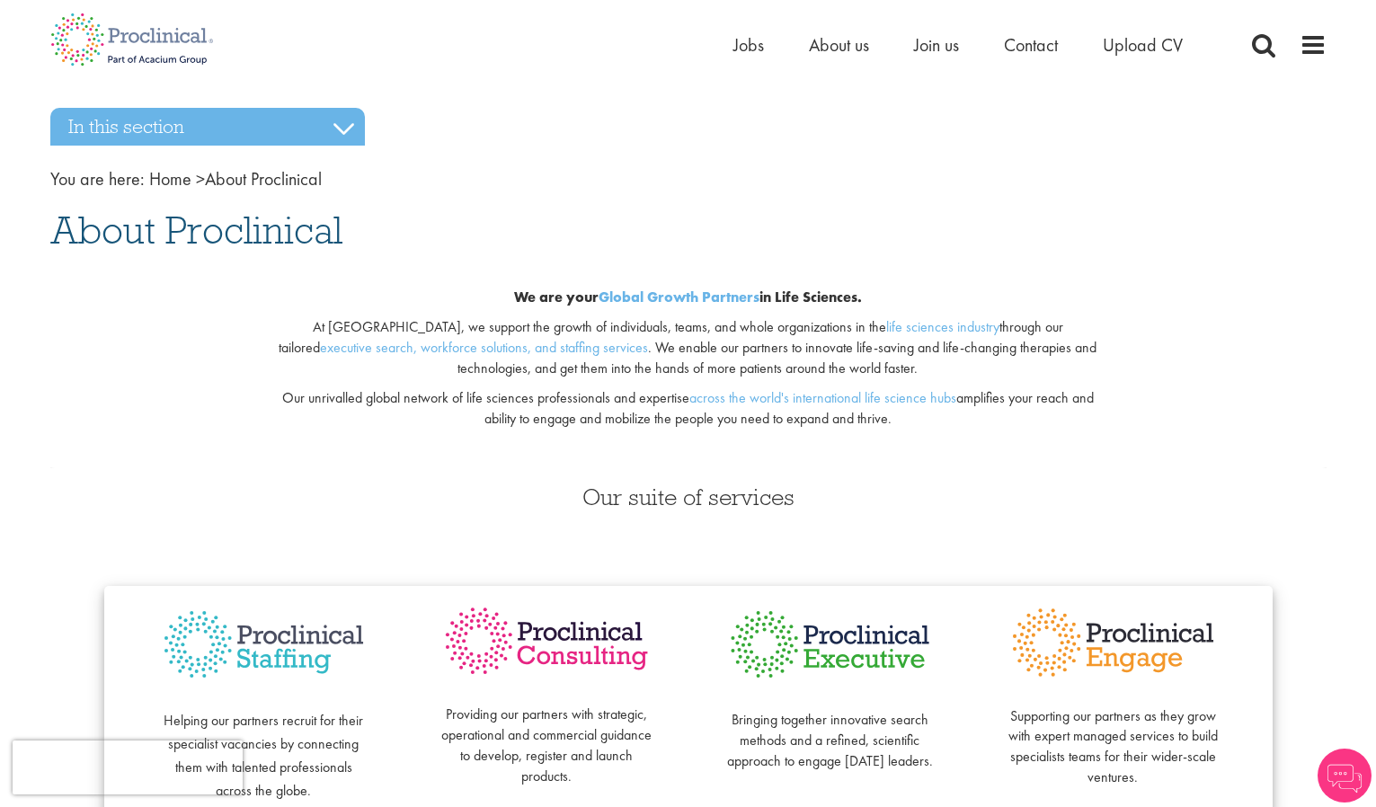
scroll to position [467, 0]
